Goal: Find specific page/section: Find specific page/section

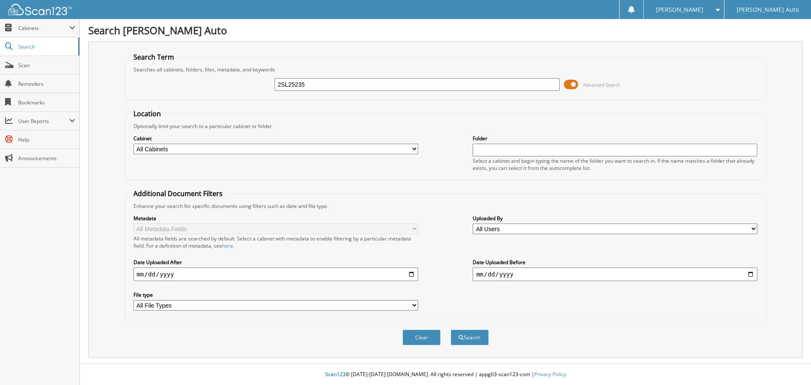
type input "2SL25235"
click at [451, 330] on button "Search" at bounding box center [470, 338] width 38 height 16
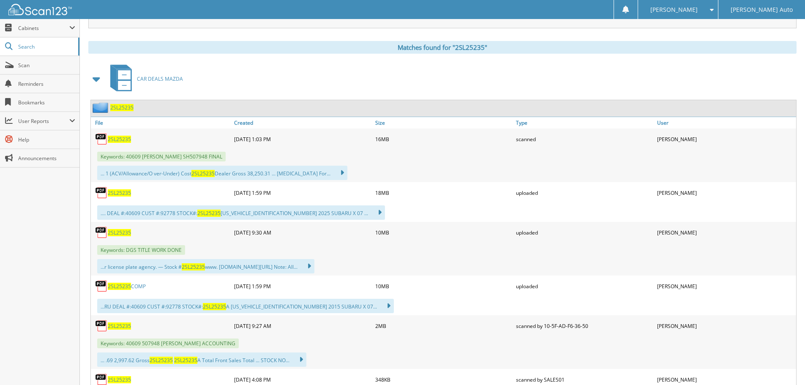
scroll to position [338, 0]
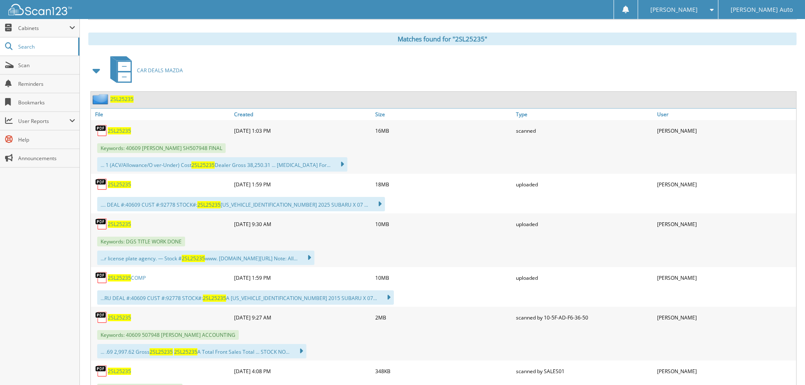
click at [124, 319] on span "2SL25235" at bounding box center [119, 317] width 23 height 7
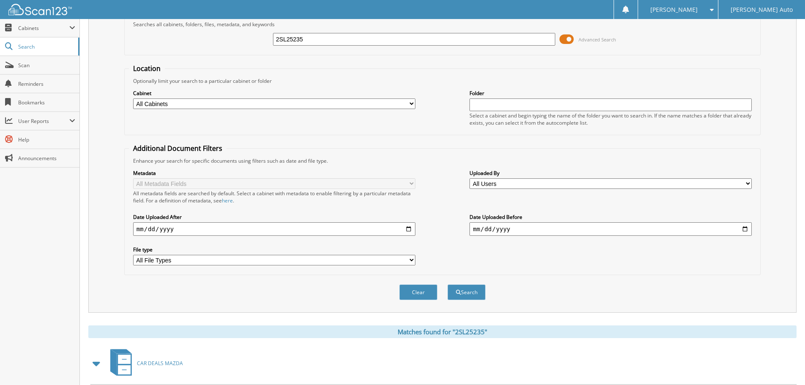
scroll to position [0, 0]
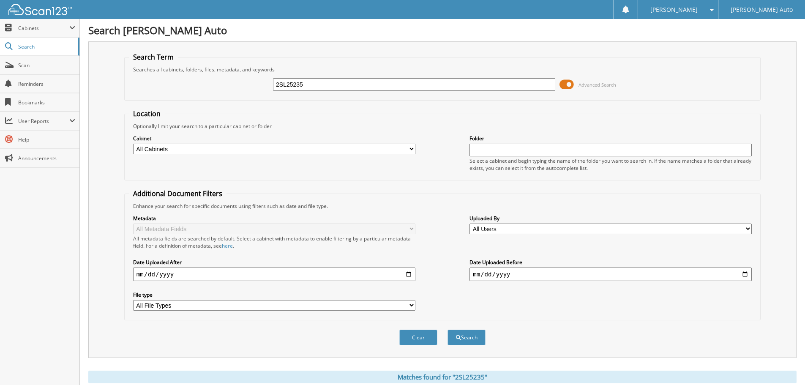
drag, startPoint x: 324, startPoint y: 86, endPoint x: 264, endPoint y: 90, distance: 60.1
click at [264, 90] on div "2SL25235 Advanced Search" at bounding box center [442, 84] width 627 height 23
type input "WESTVELD"
click at [447, 330] on button "Search" at bounding box center [466, 338] width 38 height 16
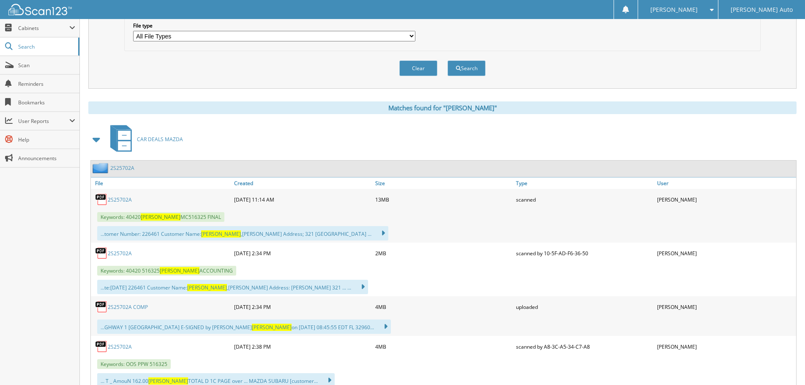
scroll to position [338, 0]
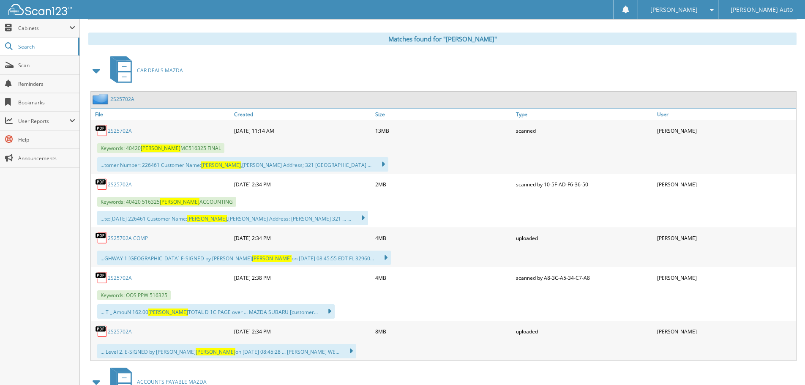
click at [121, 183] on link "2S25702A" at bounding box center [120, 184] width 24 height 7
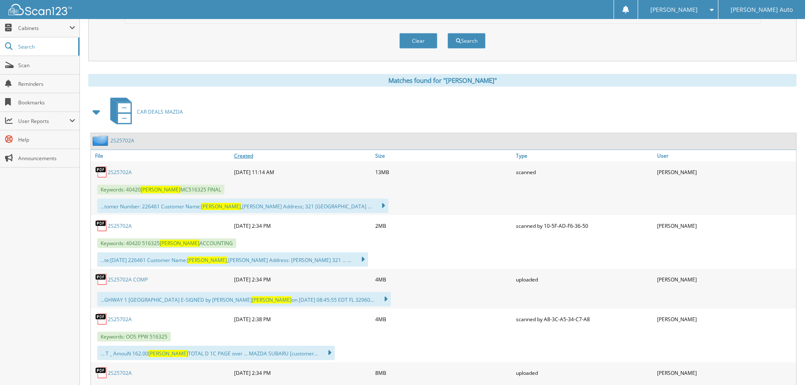
scroll to position [0, 0]
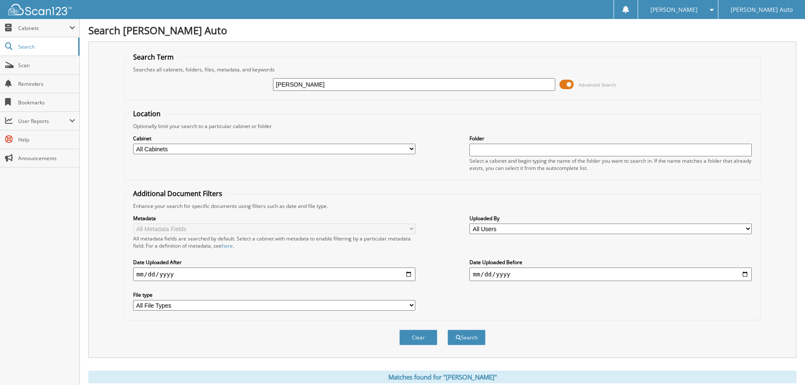
drag, startPoint x: 291, startPoint y: 89, endPoint x: 242, endPoint y: 95, distance: 49.8
click at [243, 95] on div "WESTVELD Advanced Search" at bounding box center [442, 84] width 627 height 23
type input "2S25738"
click at [447, 330] on button "Search" at bounding box center [466, 338] width 38 height 16
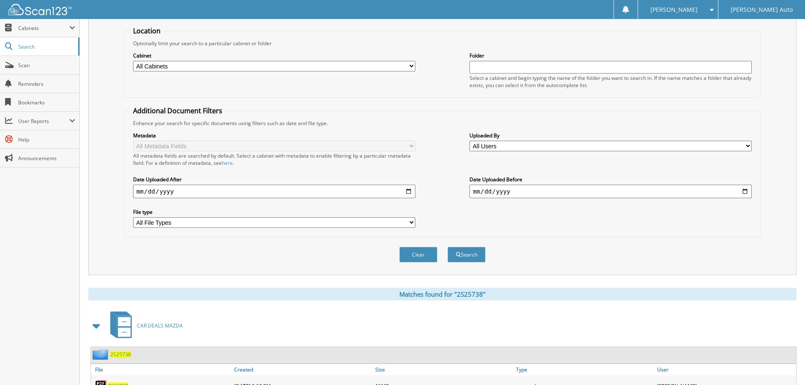
scroll to position [380, 0]
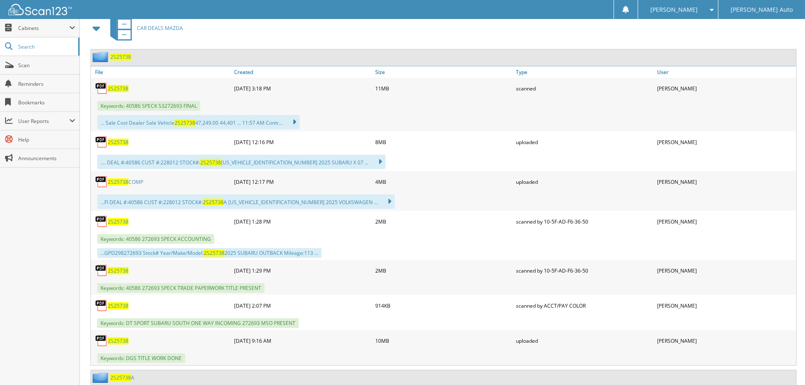
click at [121, 223] on span "2S25738" at bounding box center [118, 221] width 21 height 7
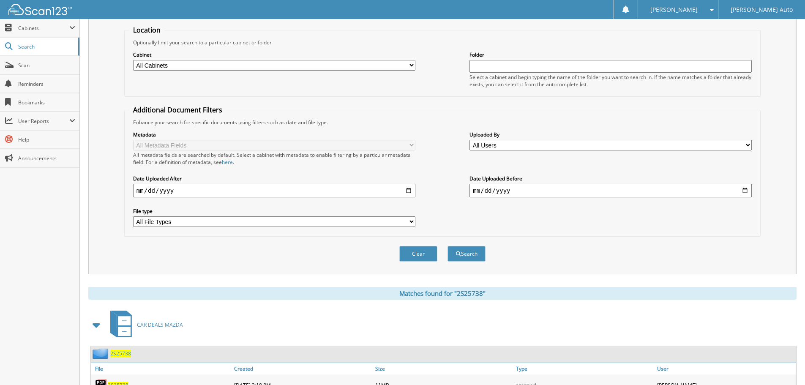
scroll to position [0, 0]
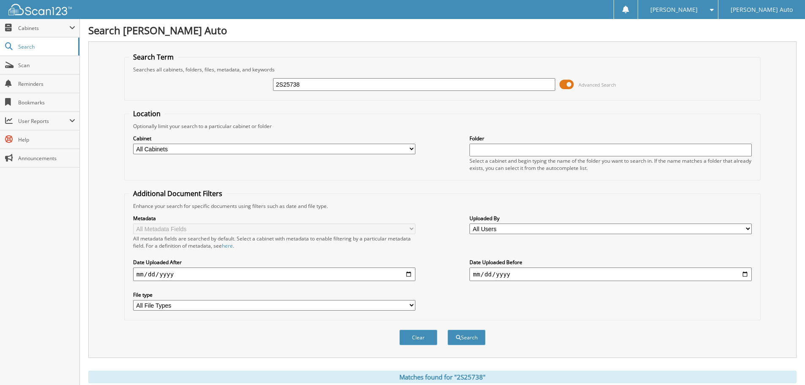
drag, startPoint x: 312, startPoint y: 83, endPoint x: 239, endPoint y: 82, distance: 73.5
click at [243, 87] on div "2S25738 Advanced Search" at bounding box center [442, 84] width 627 height 23
click at [240, 83] on div "2S25738 Advanced Search" at bounding box center [442, 84] width 627 height 23
drag, startPoint x: 305, startPoint y: 84, endPoint x: 272, endPoint y: 93, distance: 33.4
click at [272, 93] on div "2S25738 Advanced Search" at bounding box center [442, 84] width 627 height 23
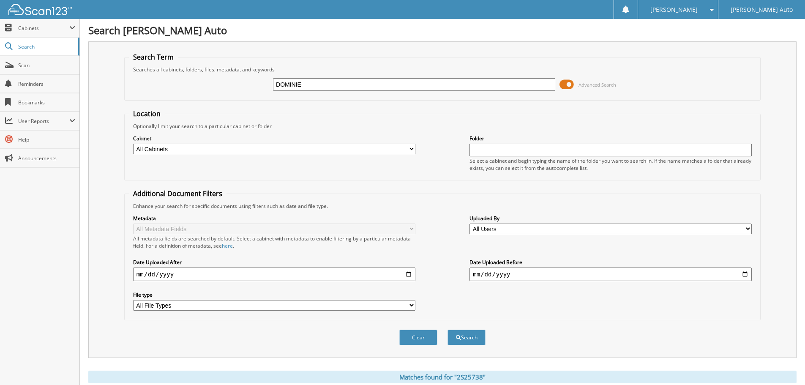
type input "DOMINIE"
click at [447, 330] on button "Search" at bounding box center [466, 338] width 38 height 16
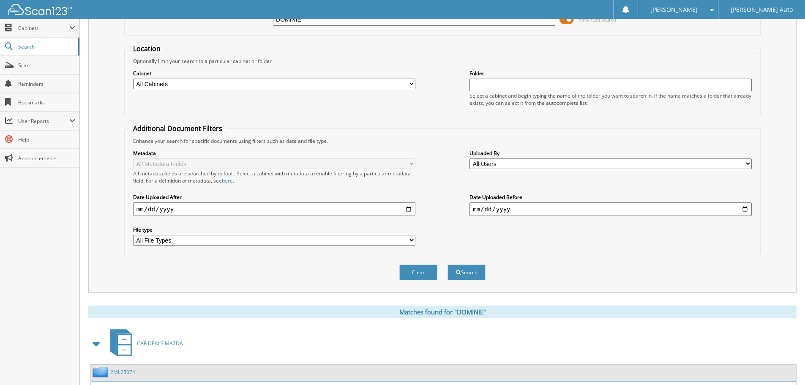
scroll to position [338, 0]
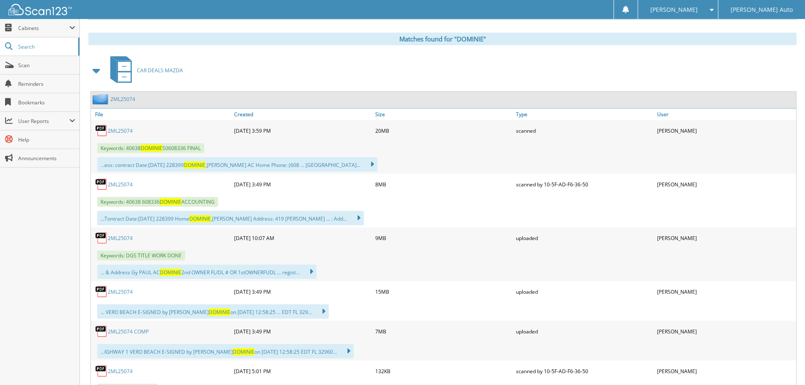
click at [125, 183] on link "2ML25074" at bounding box center [120, 184] width 25 height 7
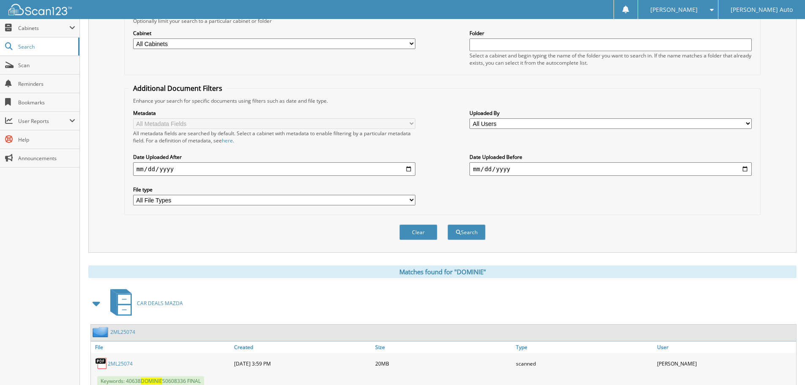
scroll to position [0, 0]
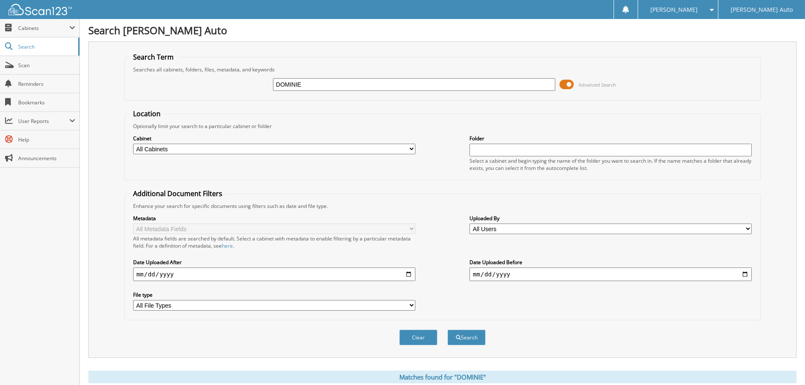
drag, startPoint x: 307, startPoint y: 82, endPoint x: 248, endPoint y: 86, distance: 59.2
click at [248, 84] on div "DOMINIE Advanced Search" at bounding box center [442, 84] width 627 height 23
type input "PATHAK"
click at [447, 330] on button "Search" at bounding box center [466, 338] width 38 height 16
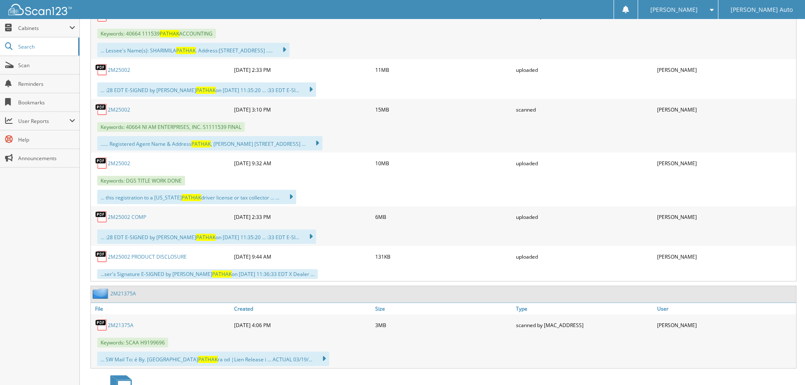
scroll to position [634, 0]
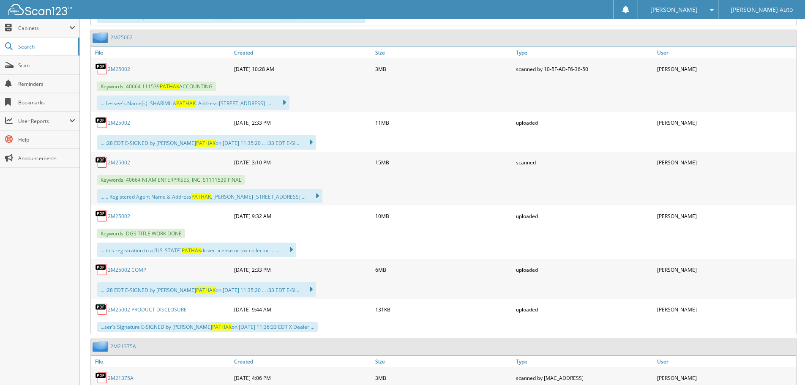
click at [119, 67] on link "2M25002" at bounding box center [119, 68] width 22 height 7
click at [119, 270] on link "2M25002 COMP" at bounding box center [127, 269] width 38 height 7
click at [132, 271] on link "2M25002 COMP" at bounding box center [127, 269] width 38 height 7
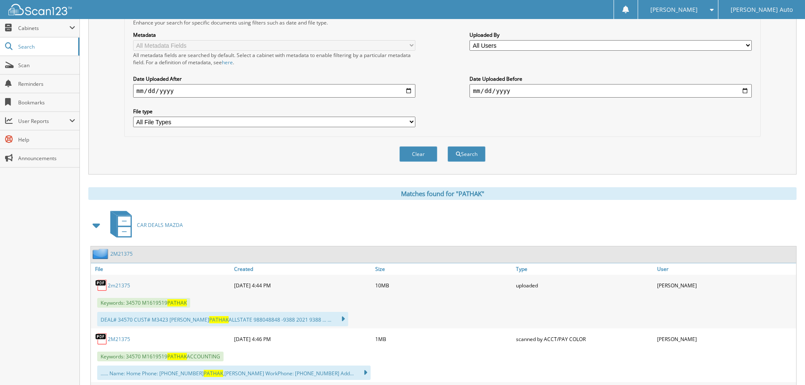
scroll to position [0, 0]
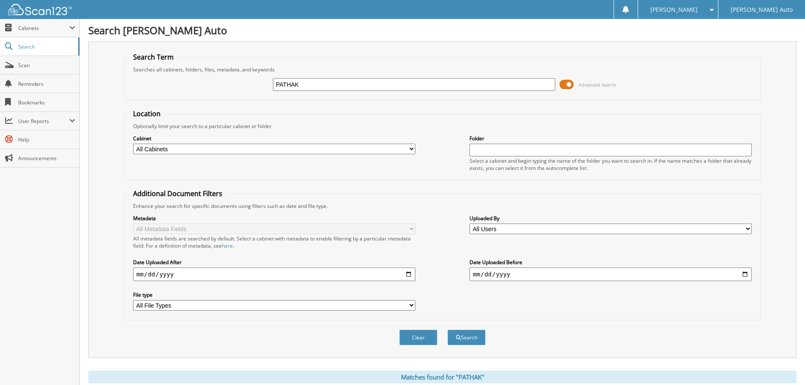
drag, startPoint x: 301, startPoint y: 83, endPoint x: 240, endPoint y: 82, distance: 61.3
click at [240, 83] on div "PATHAK Advanced Search" at bounding box center [442, 84] width 627 height 23
type input "dominie"
click at [447, 330] on button "Search" at bounding box center [466, 338] width 38 height 16
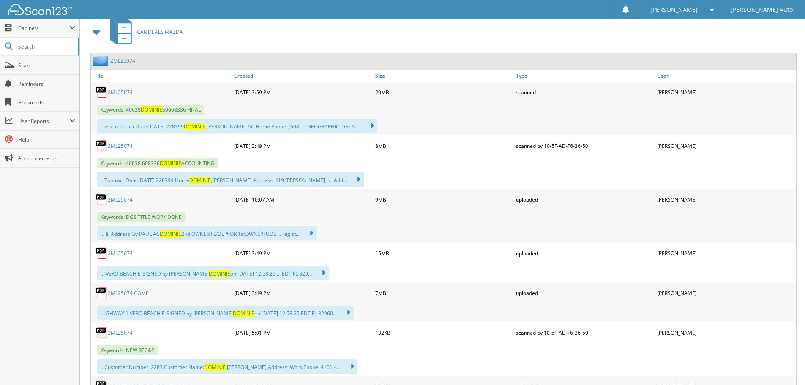
scroll to position [380, 0]
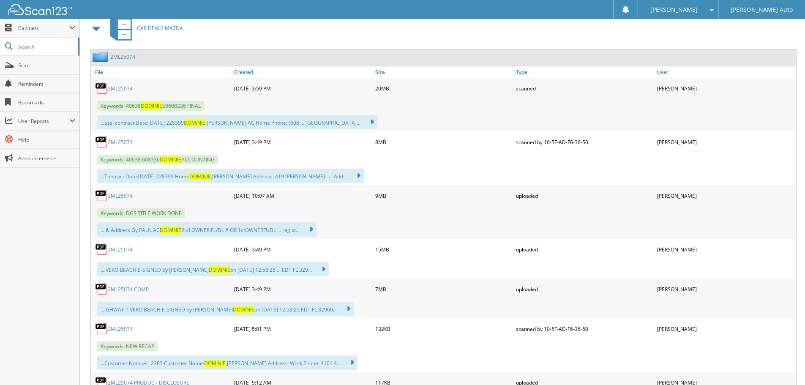
click at [124, 144] on link "2ML25074" at bounding box center [120, 142] width 25 height 7
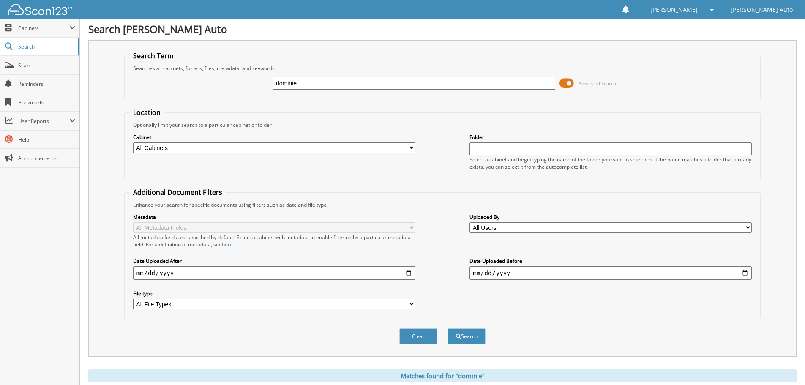
scroll to position [0, 0]
drag, startPoint x: 311, startPoint y: 87, endPoint x: 251, endPoint y: 100, distance: 61.0
click at [253, 101] on form "Search Term Searches all cabinets, folders, files, metadata, and keywords domin…" at bounding box center [442, 203] width 636 height 302
type input "2P1066"
click at [447, 330] on button "Search" at bounding box center [466, 338] width 38 height 16
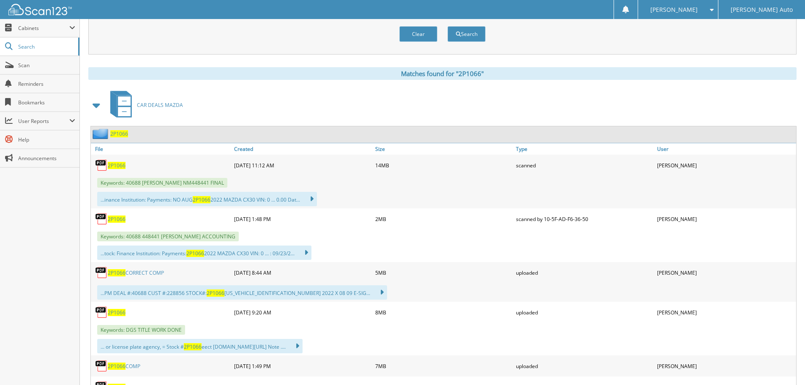
scroll to position [342, 0]
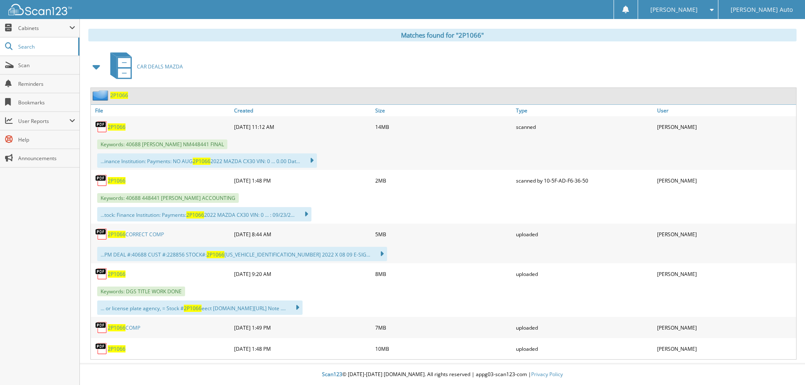
click at [121, 179] on span "2P1066" at bounding box center [117, 180] width 18 height 7
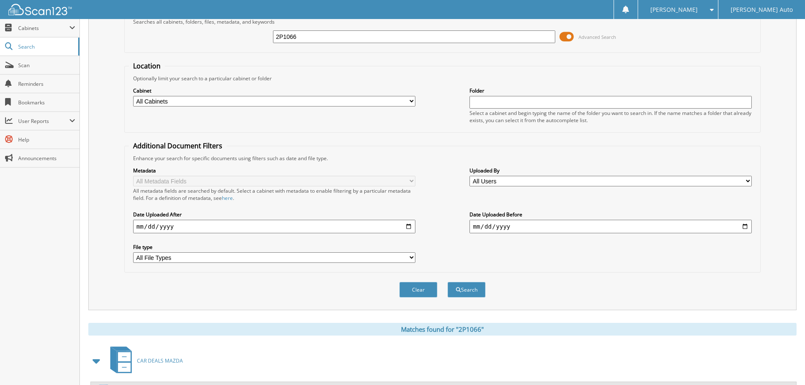
scroll to position [46, 0]
drag, startPoint x: 299, startPoint y: 38, endPoint x: 248, endPoint y: 46, distance: 51.7
click at [248, 46] on div "2P1066 Advanced Search" at bounding box center [442, 38] width 627 height 23
type input "2M25218"
click at [447, 283] on button "Search" at bounding box center [466, 291] width 38 height 16
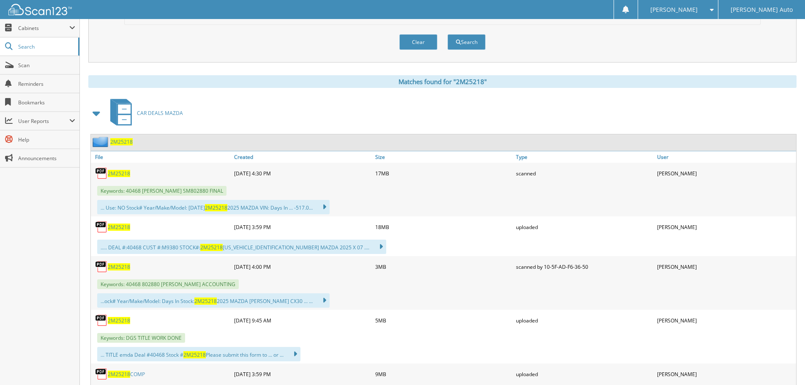
scroll to position [296, 0]
click at [120, 265] on span "2M25218" at bounding box center [119, 266] width 22 height 7
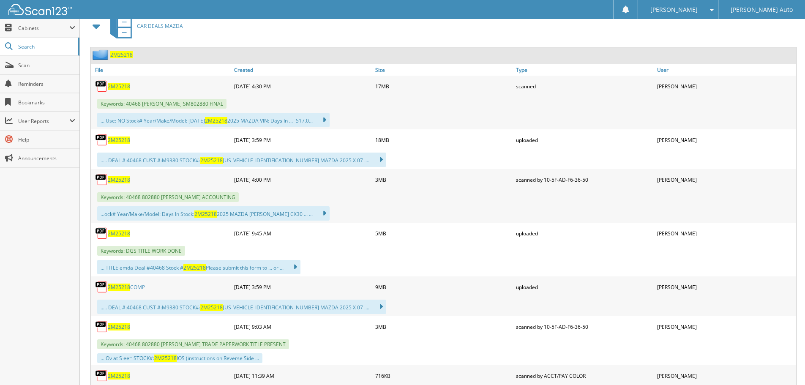
scroll to position [338, 0]
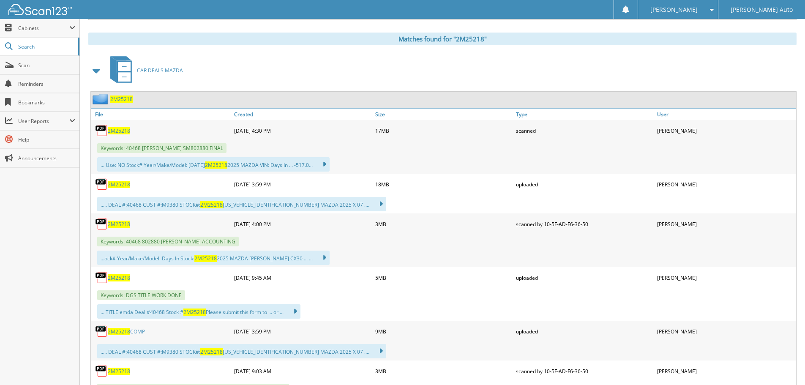
click at [124, 224] on span "2M25218" at bounding box center [119, 224] width 22 height 7
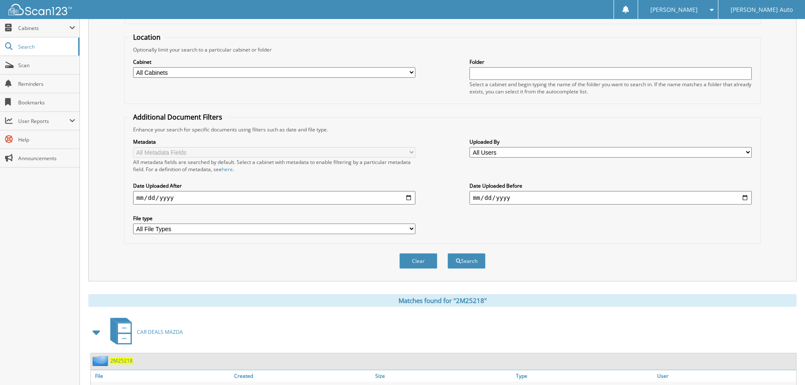
scroll to position [42, 0]
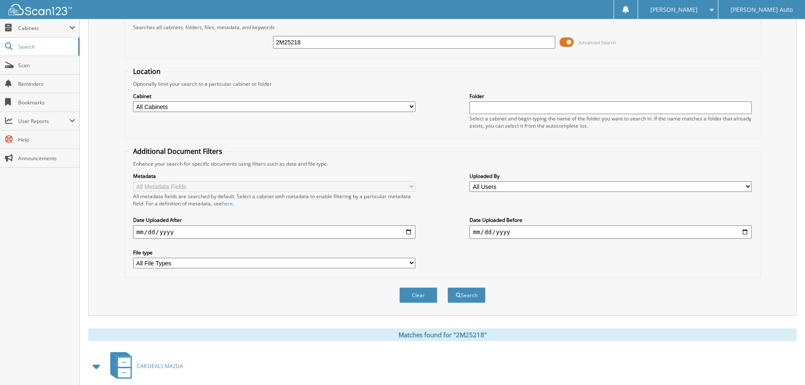
drag, startPoint x: 304, startPoint y: 43, endPoint x: 267, endPoint y: 44, distance: 37.2
click at [267, 44] on div "2M25218 Advanced Search" at bounding box center [442, 42] width 627 height 23
type input "2M25247A"
click at [447, 287] on button "Search" at bounding box center [466, 295] width 38 height 16
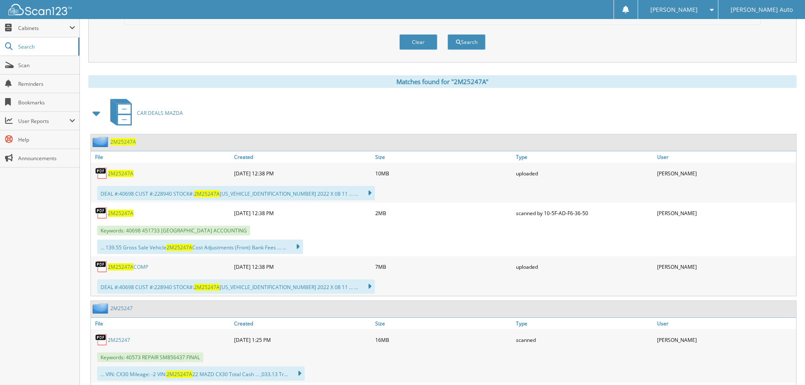
scroll to position [296, 0]
click at [126, 211] on span "2M25247A" at bounding box center [121, 212] width 26 height 7
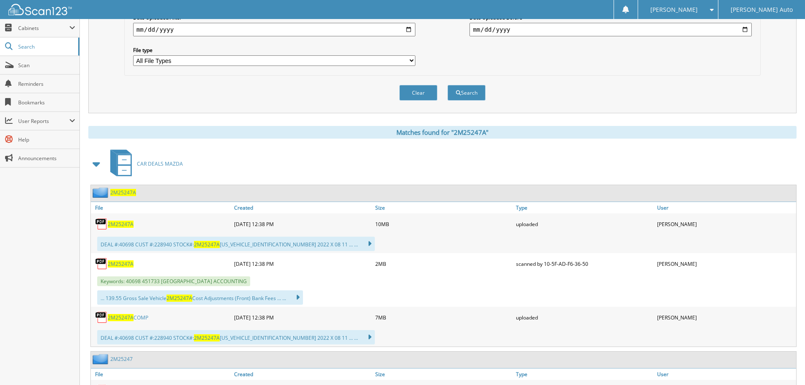
scroll to position [42, 0]
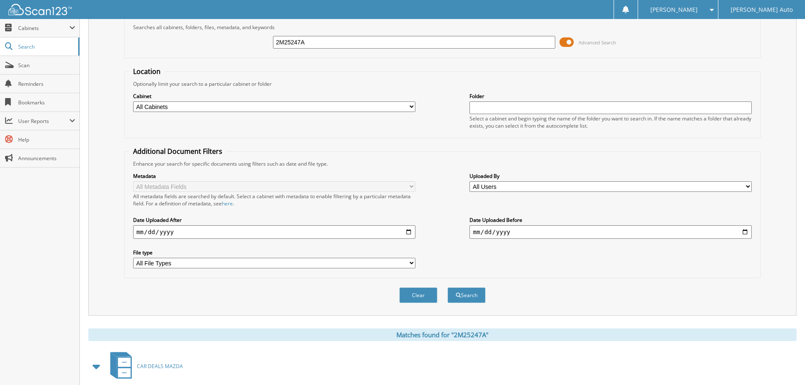
drag, startPoint x: 308, startPoint y: 41, endPoint x: 237, endPoint y: 42, distance: 70.1
click at [237, 42] on div "2M25247A Advanced Search" at bounding box center [442, 42] width 627 height 23
type input "2S25515"
click at [447, 287] on button "Search" at bounding box center [466, 295] width 38 height 16
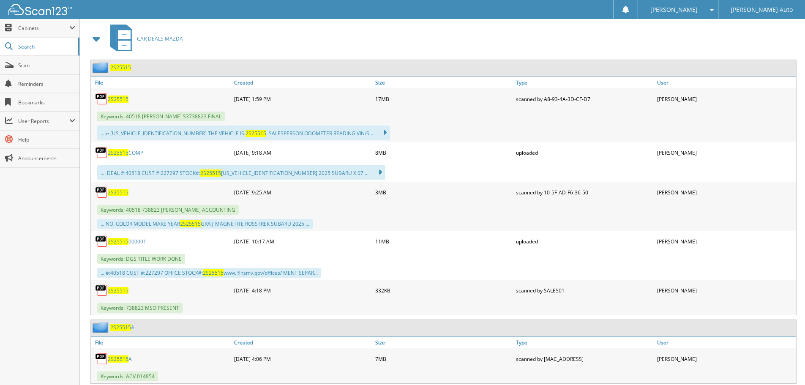
scroll to position [380, 0]
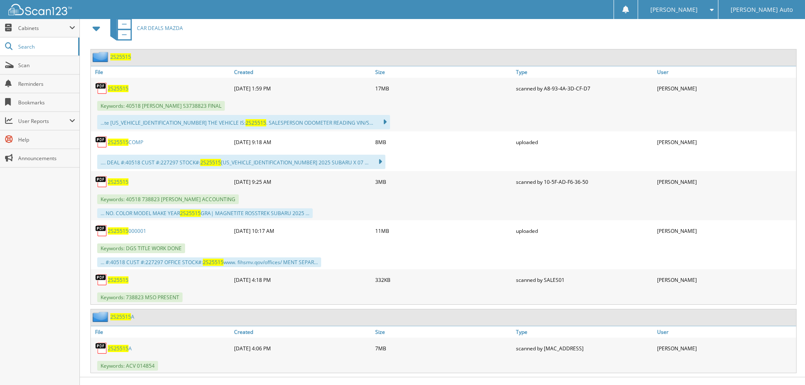
click at [117, 184] on span "2S25515" at bounding box center [118, 181] width 21 height 7
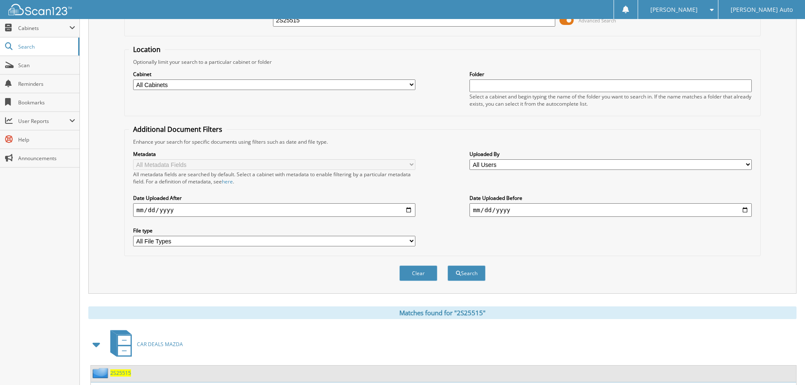
scroll to position [0, 0]
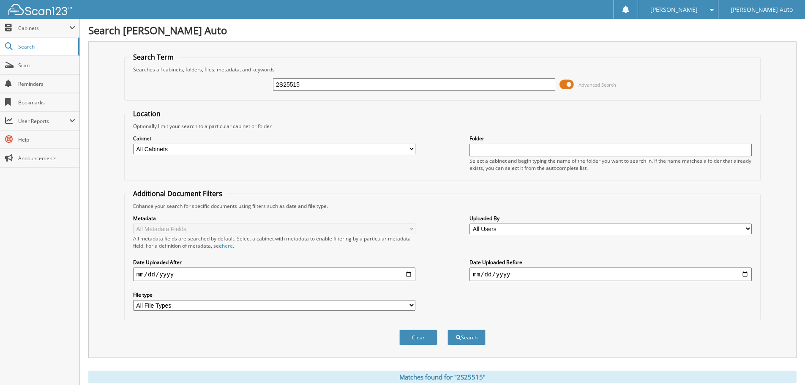
drag, startPoint x: 304, startPoint y: 82, endPoint x: 254, endPoint y: 84, distance: 49.9
click at [255, 84] on div "2S25515 Advanced Search" at bounding box center [442, 84] width 627 height 23
type input "2S25642A"
click at [447, 330] on button "Search" at bounding box center [466, 338] width 38 height 16
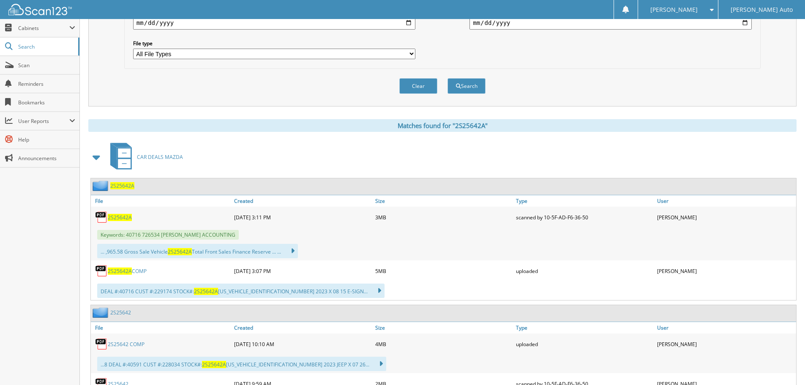
scroll to position [296, 0]
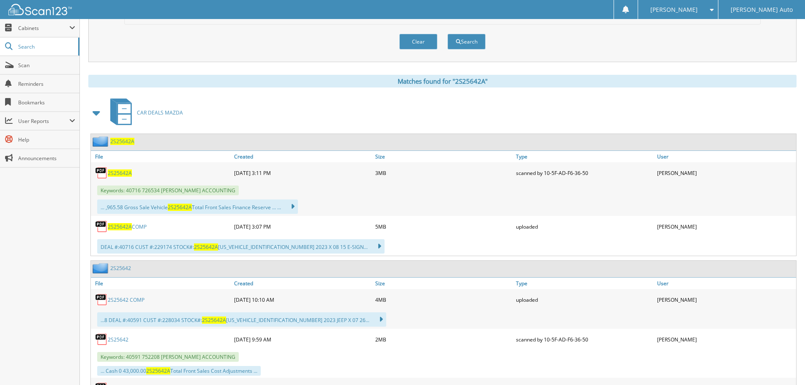
click at [127, 173] on span "2S25642A" at bounding box center [120, 172] width 24 height 7
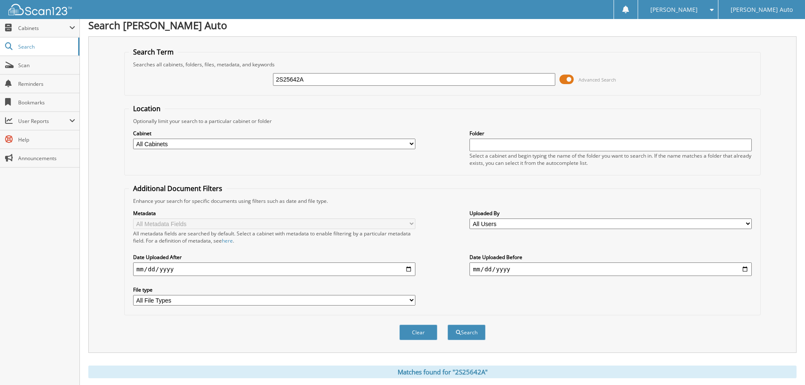
scroll to position [0, 0]
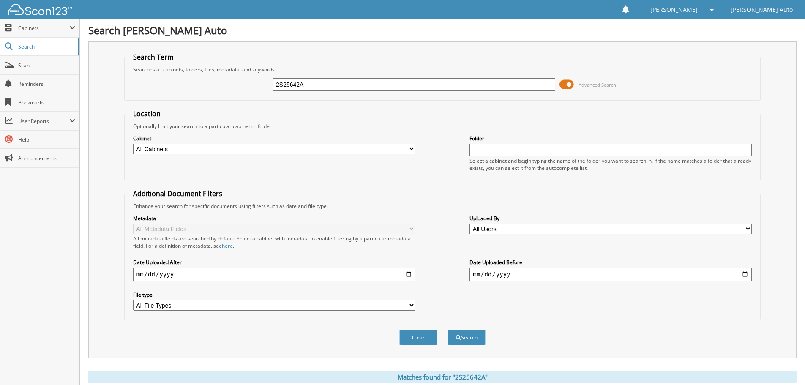
drag, startPoint x: 315, startPoint y: 89, endPoint x: 257, endPoint y: 84, distance: 58.0
click at [258, 84] on div "2S25642A Advanced Search" at bounding box center [442, 84] width 627 height 23
type input "2S25690A"
click at [447, 330] on button "Search" at bounding box center [466, 338] width 38 height 16
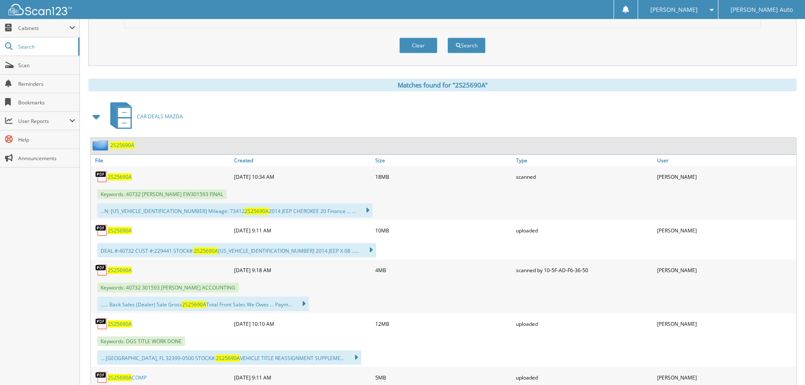
scroll to position [296, 0]
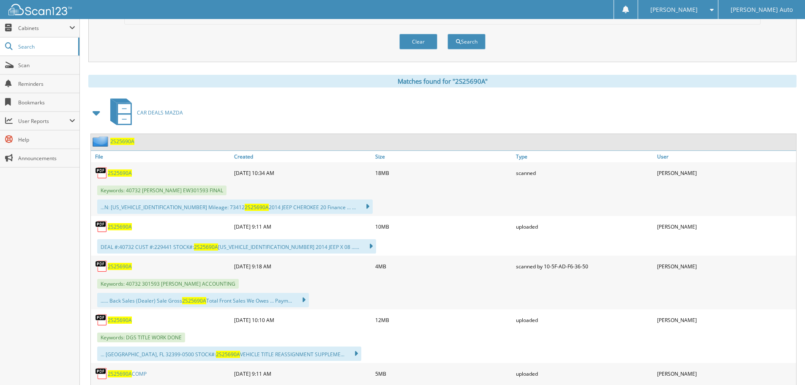
click at [125, 266] on span "2S25690A" at bounding box center [120, 266] width 24 height 7
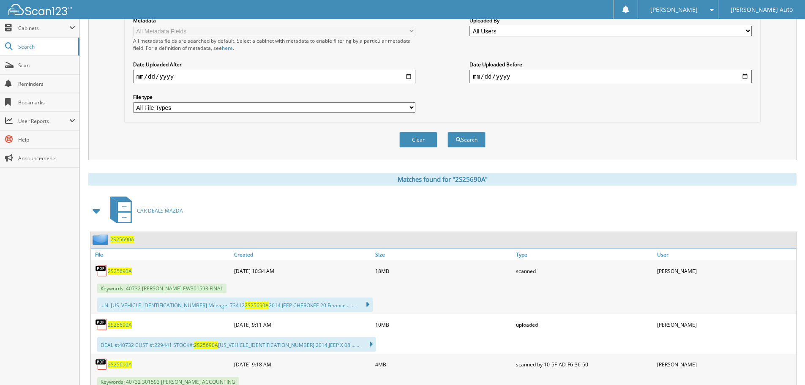
scroll to position [0, 0]
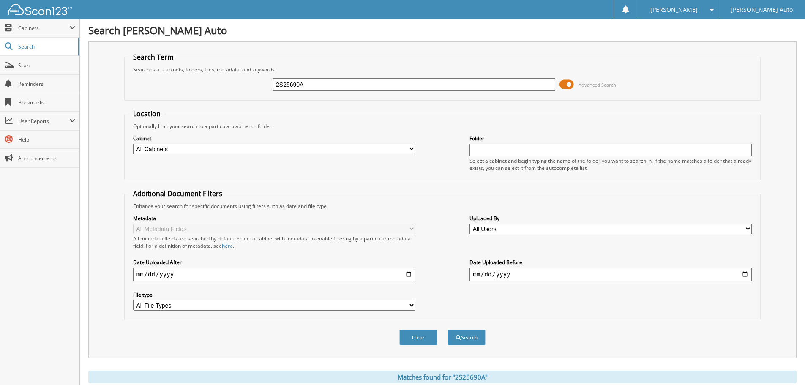
drag, startPoint x: 307, startPoint y: 82, endPoint x: 239, endPoint y: 90, distance: 68.1
click at [240, 90] on div "2S25690A Advanced Search" at bounding box center [442, 84] width 627 height 23
type input "2S25743"
click at [447, 330] on button "Search" at bounding box center [466, 338] width 38 height 16
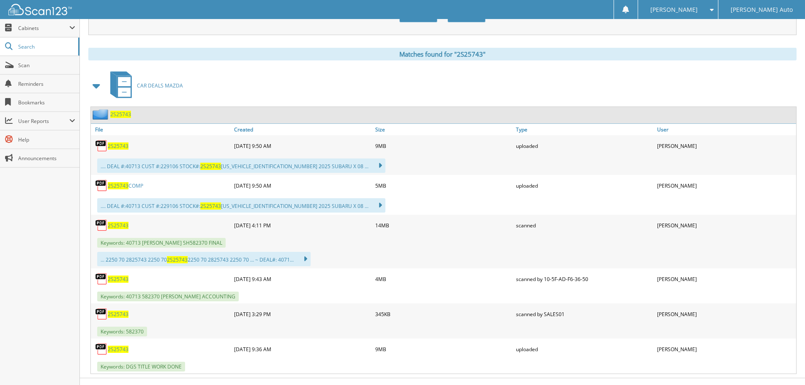
scroll to position [338, 0]
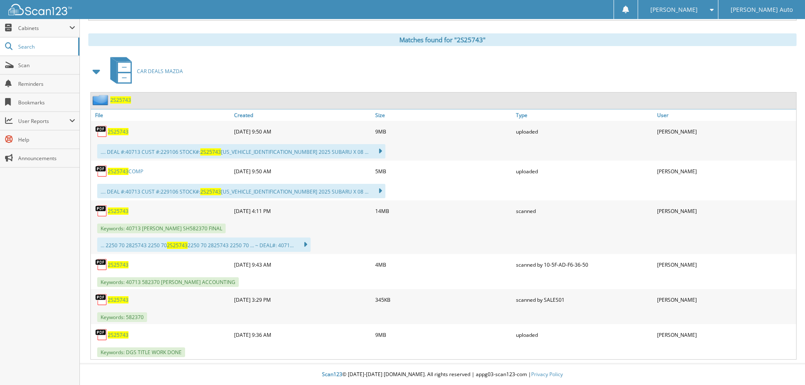
click at [121, 262] on span "2S25743" at bounding box center [118, 264] width 21 height 7
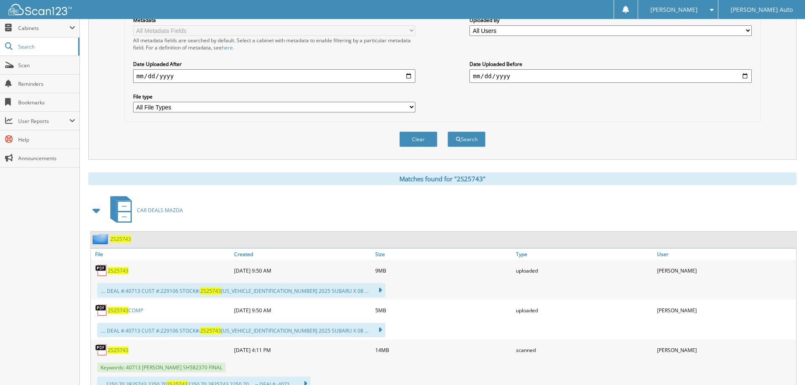
scroll to position [0, 0]
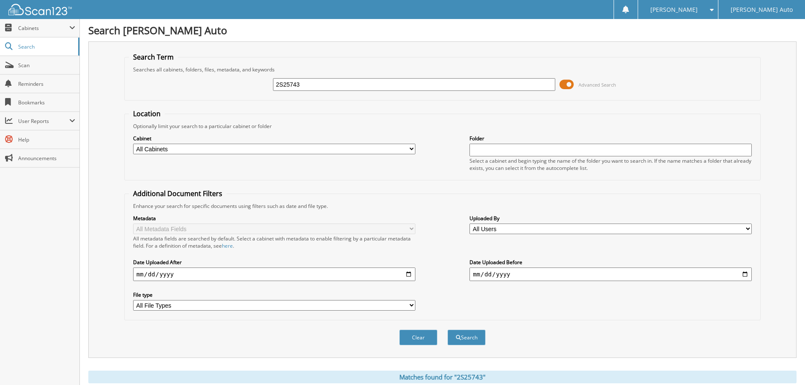
drag, startPoint x: 320, startPoint y: 86, endPoint x: 226, endPoint y: 88, distance: 94.2
click at [226, 88] on div "2S25743 Advanced Search" at bounding box center [442, 84] width 627 height 23
type input "3T25312A"
click at [447, 330] on button "Search" at bounding box center [466, 338] width 38 height 16
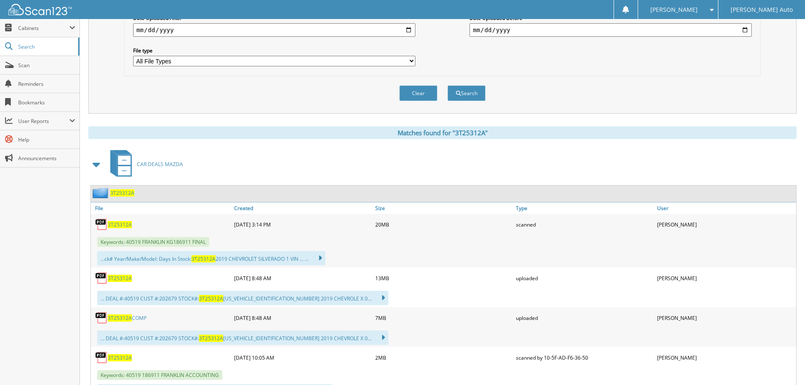
scroll to position [338, 0]
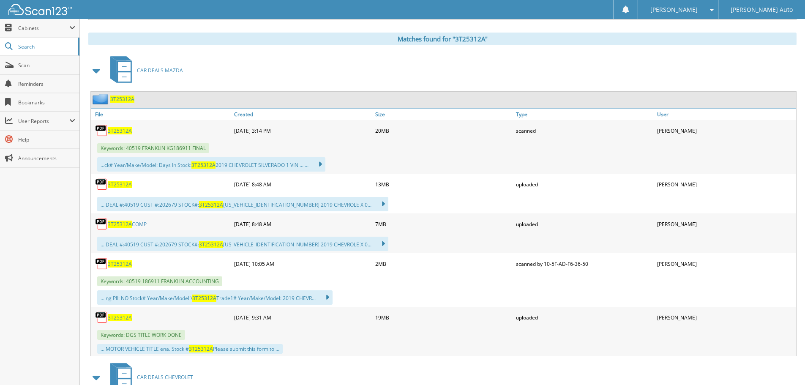
click at [125, 264] on span "3T25312A" at bounding box center [120, 263] width 24 height 7
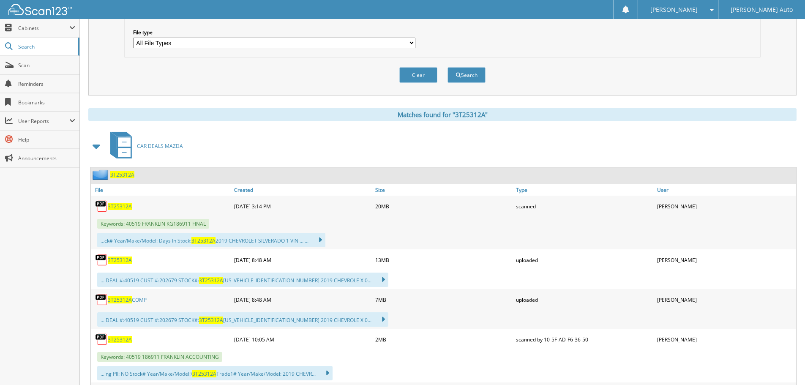
scroll to position [42, 0]
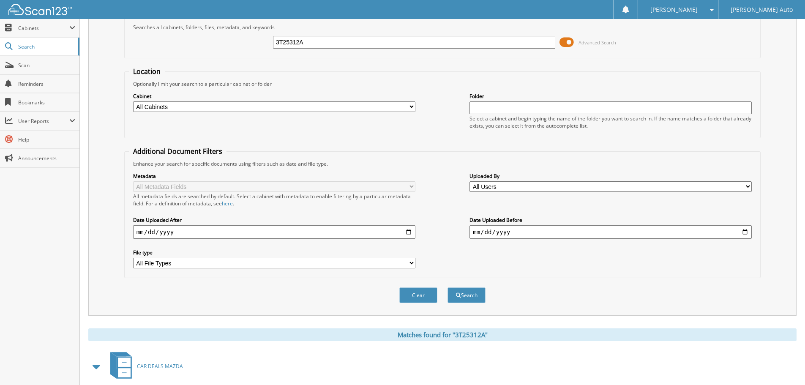
drag, startPoint x: 305, startPoint y: 43, endPoint x: 196, endPoint y: 53, distance: 109.9
click at [197, 55] on fieldset "Search Term Searches all cabinets, folders, files, metadata, and keywords 3T253…" at bounding box center [442, 34] width 636 height 48
type input "lesnar"
click at [447, 287] on button "Search" at bounding box center [466, 295] width 38 height 16
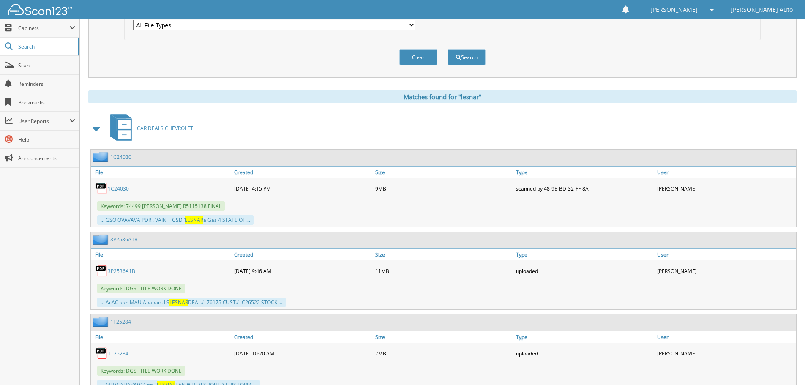
scroll to position [42, 0]
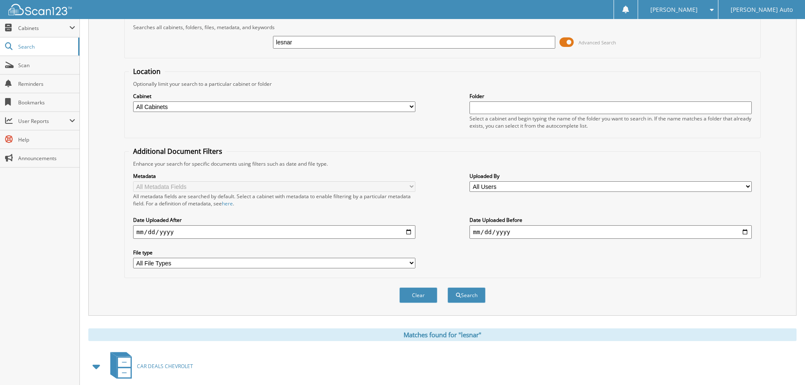
drag, startPoint x: 299, startPoint y: 44, endPoint x: 234, endPoint y: 19, distance: 69.8
click at [233, 36] on div "lesnar Advanced Search" at bounding box center [442, 42] width 627 height 23
type input "serina lesnar"
click at [447, 287] on button "Search" at bounding box center [466, 295] width 38 height 16
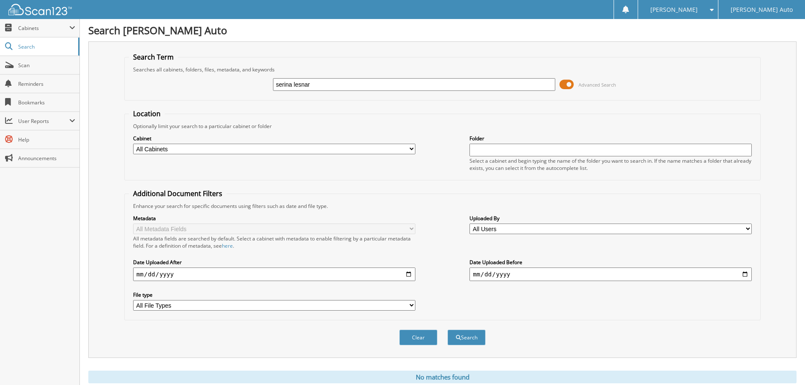
drag, startPoint x: 320, startPoint y: 82, endPoint x: 251, endPoint y: 73, distance: 69.4
click at [252, 73] on div "serina lesnar Advanced Search" at bounding box center [442, 84] width 627 height 23
type input "214488"
click at [447, 330] on button "Search" at bounding box center [466, 338] width 38 height 16
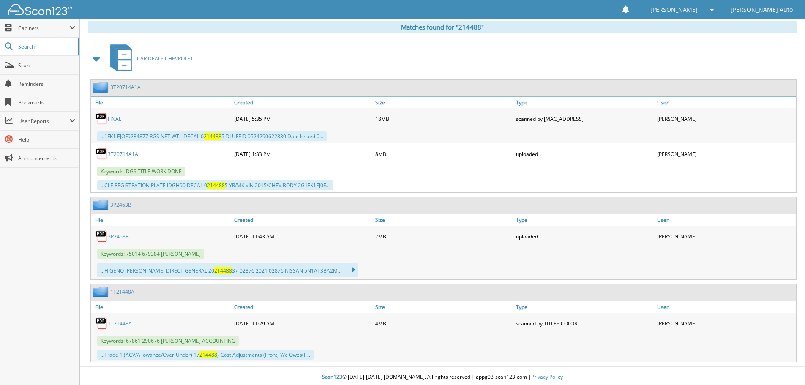
scroll to position [353, 0]
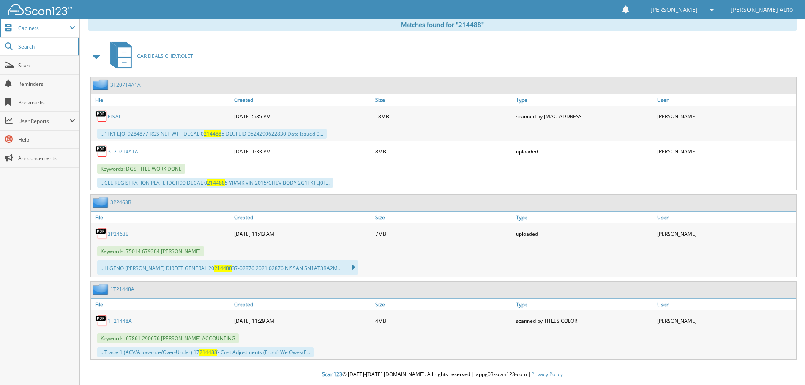
click at [59, 29] on span "Cabinets" at bounding box center [43, 28] width 51 height 7
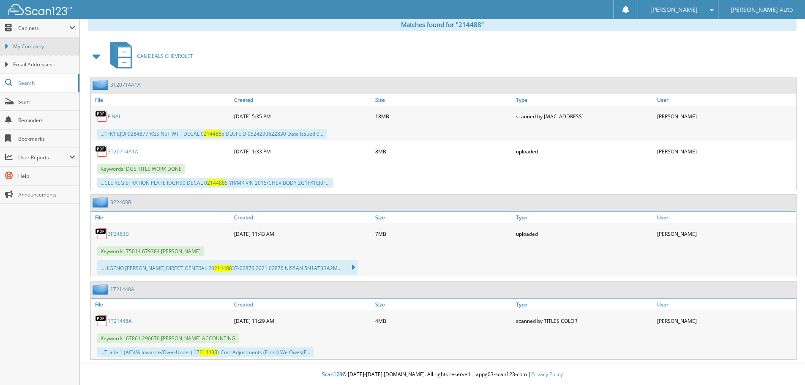
click at [59, 41] on link "My Company" at bounding box center [39, 46] width 79 height 18
